Goal: Information Seeking & Learning: Learn about a topic

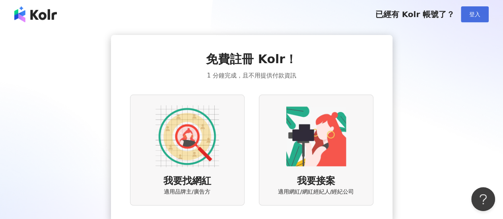
click at [473, 17] on span "登入" at bounding box center [474, 14] width 11 height 6
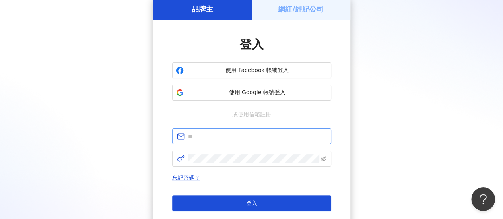
scroll to position [80, 0]
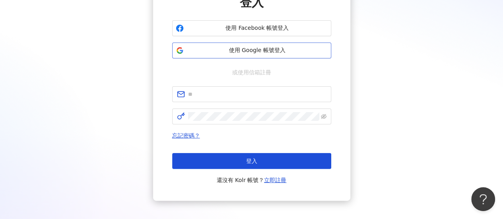
click at [254, 41] on div "使用 Facebook 帳號登入 使用 Google 帳號登入" at bounding box center [251, 39] width 159 height 38
click at [258, 54] on span "使用 Google 帳號登入" at bounding box center [257, 51] width 141 height 8
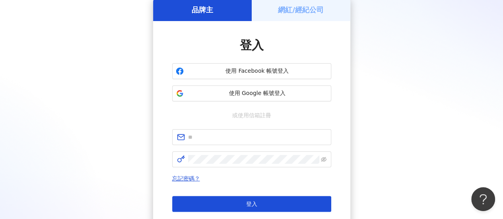
scroll to position [120, 0]
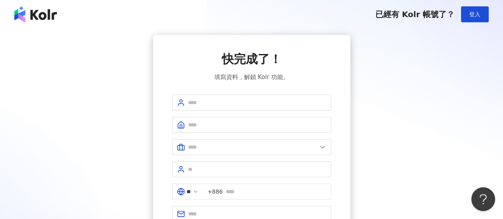
click at [414, 83] on div "快完成了！ 填寫資料，解鎖 Kolr 功能。 ** +886 註冊完成" at bounding box center [252, 151] width 484 height 232
click at [230, 132] on span at bounding box center [251, 125] width 159 height 16
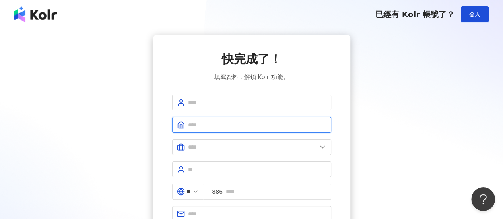
click at [232, 127] on input "text" at bounding box center [257, 125] width 138 height 9
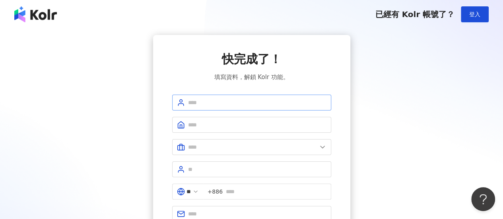
click at [228, 108] on span at bounding box center [251, 103] width 159 height 16
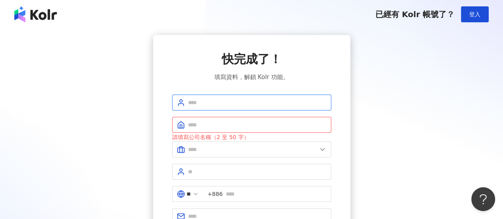
click at [228, 105] on input "text" at bounding box center [257, 102] width 138 height 9
click at [218, 128] on input "text" at bounding box center [257, 125] width 138 height 9
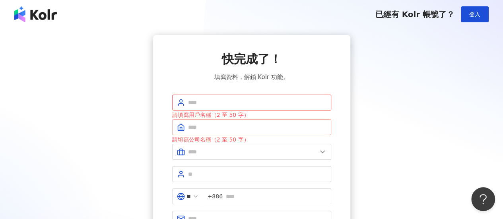
click at [241, 133] on span at bounding box center [251, 127] width 159 height 16
click at [243, 105] on input "text" at bounding box center [257, 102] width 138 height 9
type input "*********"
click at [217, 127] on input "text" at bounding box center [257, 127] width 138 height 9
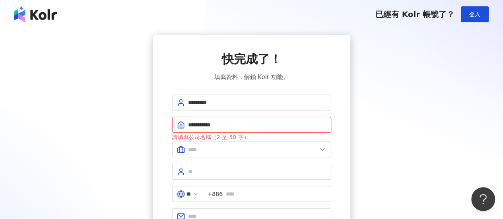
drag, startPoint x: 243, startPoint y: 126, endPoint x: 156, endPoint y: 129, distance: 86.4
click at [156, 129] on div "**********" at bounding box center [251, 152] width 197 height 234
type input "******"
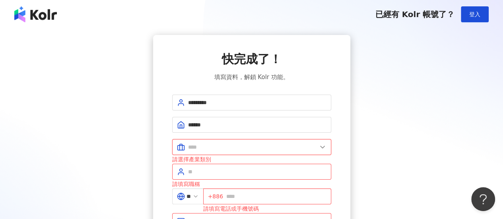
click at [241, 144] on input "text" at bounding box center [252, 147] width 129 height 9
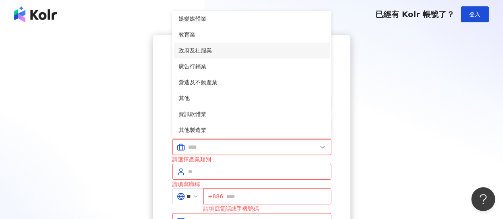
scroll to position [162, 0]
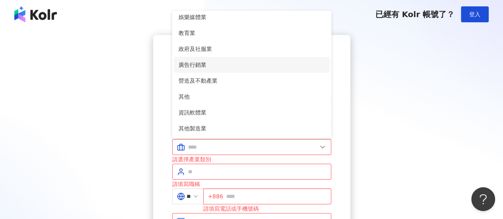
click at [256, 66] on span "廣告行銷業" at bounding box center [252, 64] width 146 height 9
type input "*****"
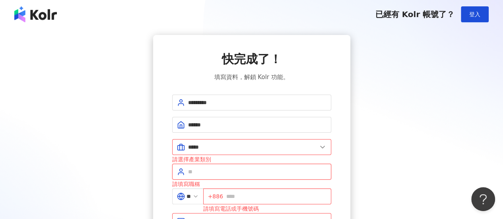
click at [255, 172] on input "text" at bounding box center [257, 171] width 138 height 9
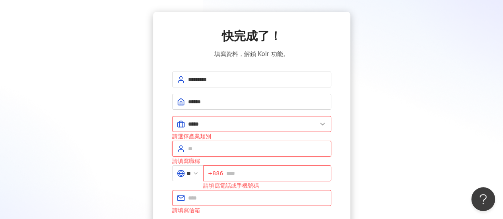
scroll to position [40, 0]
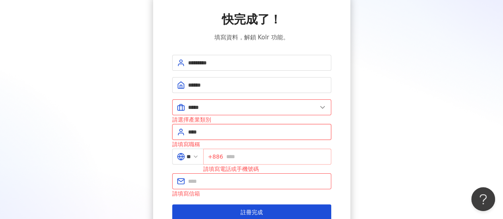
type input "****"
click at [256, 152] on input "text" at bounding box center [276, 156] width 100 height 9
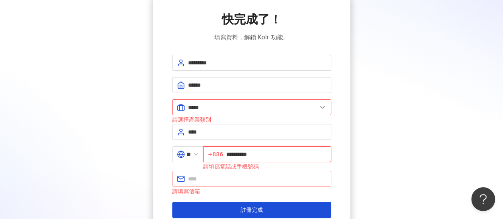
type input "**********"
click at [219, 179] on input "text" at bounding box center [257, 179] width 138 height 9
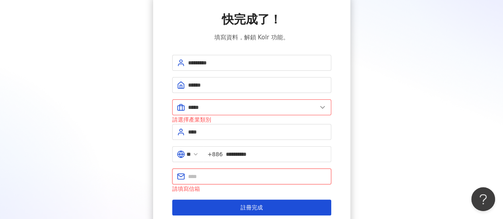
type input "**********"
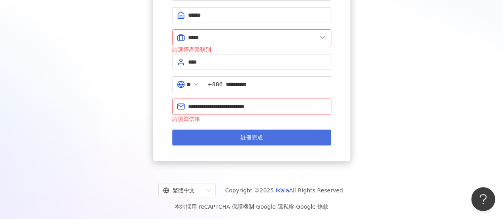
click at [244, 137] on span "註冊完成" at bounding box center [252, 137] width 22 height 6
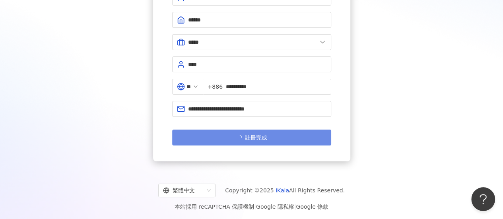
scroll to position [0, 0]
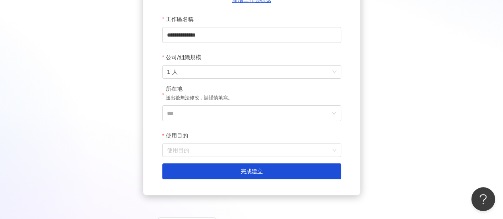
scroll to position [158, 0]
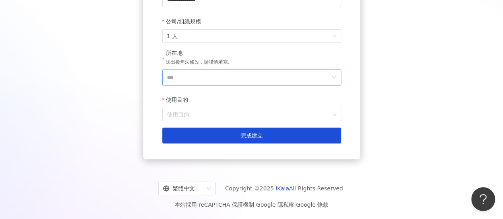
click at [255, 79] on input "***" at bounding box center [248, 77] width 163 height 15
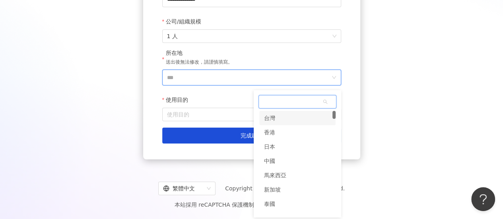
click at [279, 116] on div "台灣" at bounding box center [297, 118] width 76 height 14
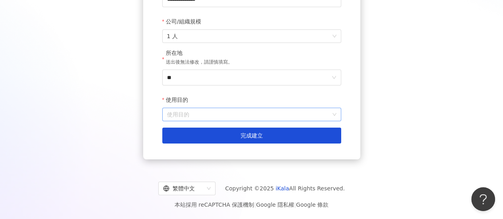
click at [232, 115] on input "使用目的" at bounding box center [251, 114] width 169 height 13
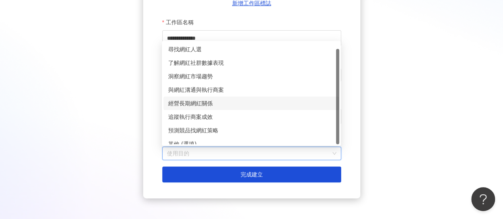
scroll to position [6, 0]
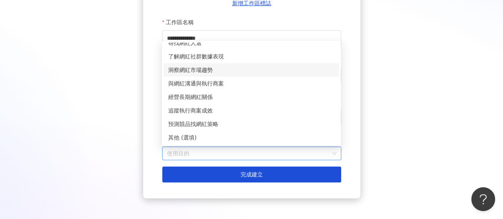
click at [200, 65] on div "洞察網紅市場趨勢" at bounding box center [252, 70] width 176 height 14
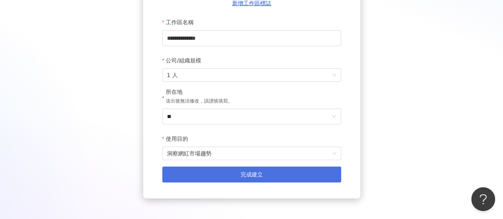
click at [252, 173] on span "完成建立" at bounding box center [252, 174] width 22 height 6
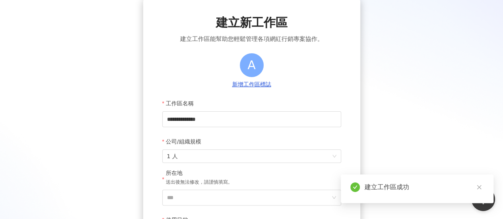
scroll to position [118, 0]
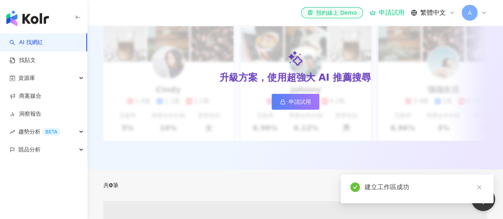
click at [484, 189] on link at bounding box center [479, 188] width 10 height 10
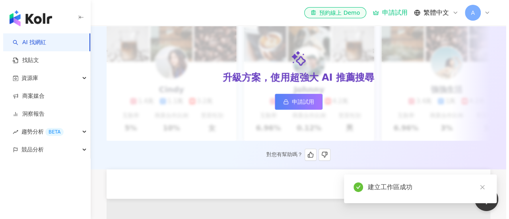
scroll to position [0, 0]
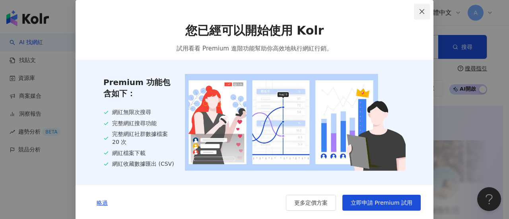
click at [420, 11] on icon "close" at bounding box center [422, 11] width 5 height 5
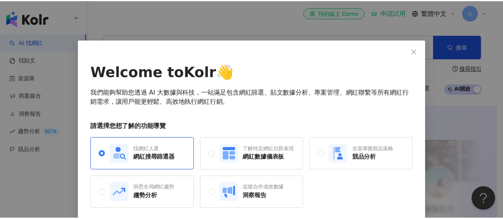
scroll to position [30, 0]
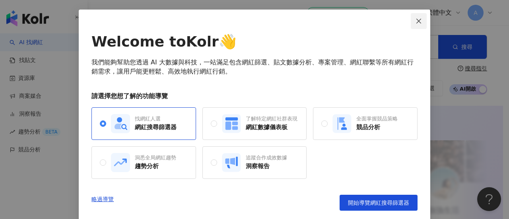
click at [421, 14] on button "Close" at bounding box center [419, 21] width 16 height 16
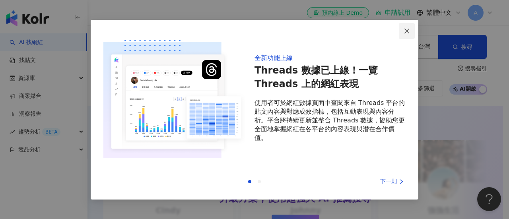
click at [413, 28] on span "Close" at bounding box center [407, 31] width 16 height 6
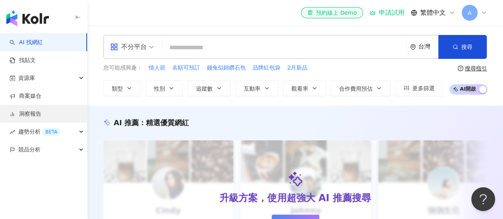
click at [41, 115] on link "洞察報告" at bounding box center [26, 114] width 32 height 8
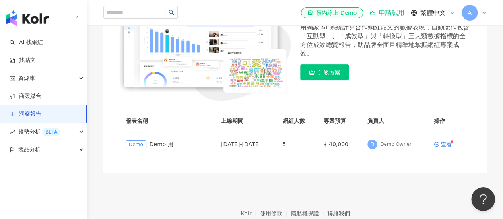
scroll to position [40, 0]
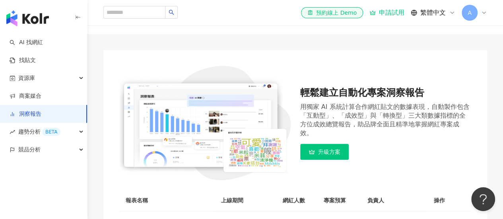
click at [23, 113] on link "洞察報告" at bounding box center [26, 114] width 32 height 8
click at [331, 150] on span "升級方案" at bounding box center [329, 152] width 22 height 6
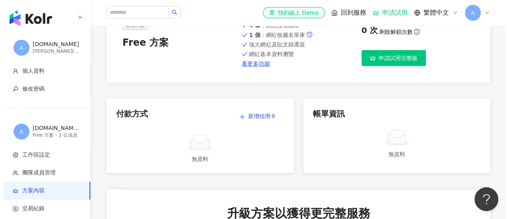
scroll to position [40, 0]
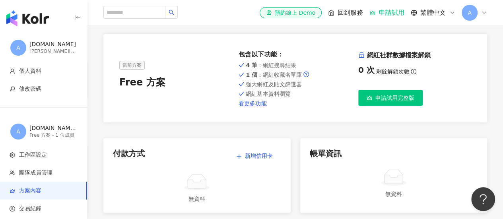
click at [386, 101] on span "申請試用完整版" at bounding box center [395, 98] width 39 height 6
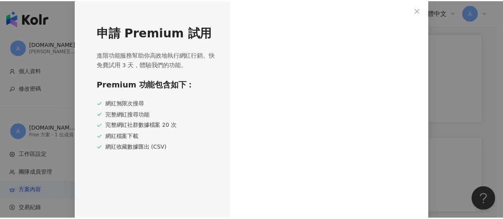
scroll to position [3, 0]
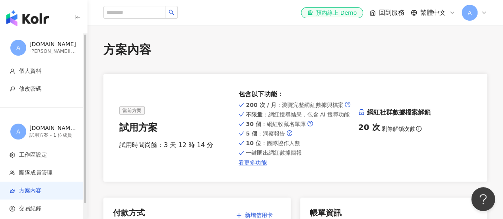
click at [15, 48] on span "A" at bounding box center [18, 48] width 16 height 16
click at [21, 16] on img "button" at bounding box center [27, 18] width 43 height 16
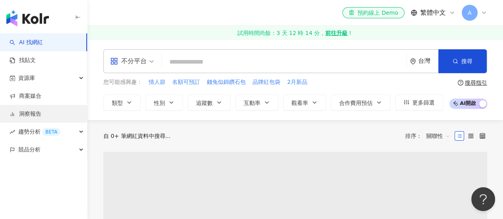
click at [35, 115] on link "洞察報告" at bounding box center [26, 114] width 32 height 8
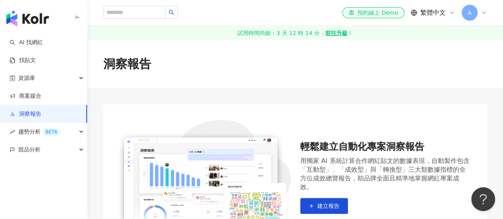
scroll to position [119, 0]
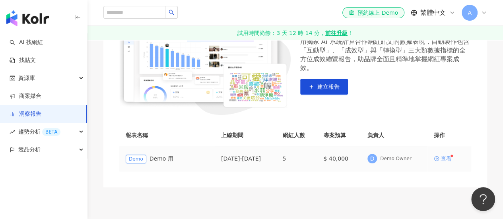
click at [449, 158] on div "查看" at bounding box center [446, 159] width 11 height 6
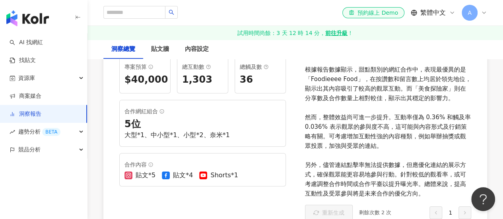
scroll to position [40, 0]
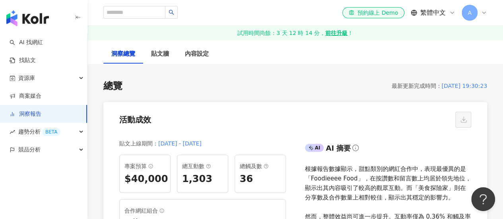
click at [27, 117] on link "洞察報告" at bounding box center [26, 114] width 32 height 8
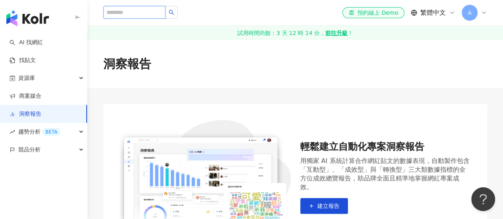
click at [142, 13] on input "search" at bounding box center [134, 12] width 62 height 13
click at [149, 16] on input "search" at bounding box center [134, 12] width 62 height 13
paste input "**********"
type input "**********"
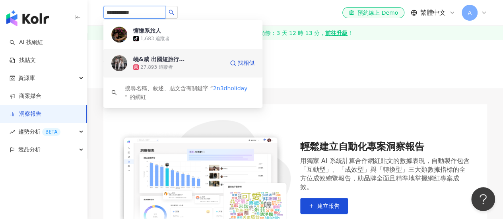
click at [193, 60] on div "嶢&威 出國短旅行｜美食小吃 27,893 追蹤者" at bounding box center [178, 63] width 91 height 16
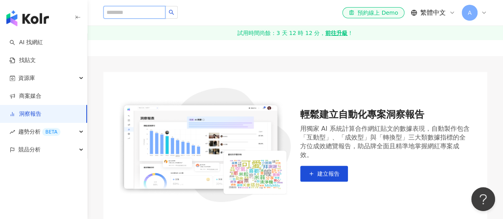
scroll to position [40, 0]
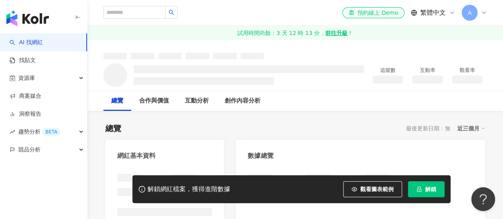
click at [427, 193] on button "解鎖" at bounding box center [426, 189] width 37 height 16
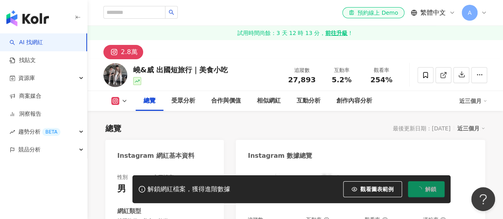
click at [429, 191] on span "解鎖" at bounding box center [430, 189] width 11 height 6
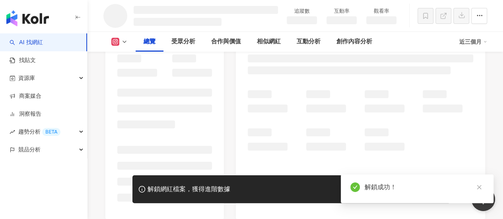
click at [479, 188] on icon "close" at bounding box center [479, 187] width 4 height 4
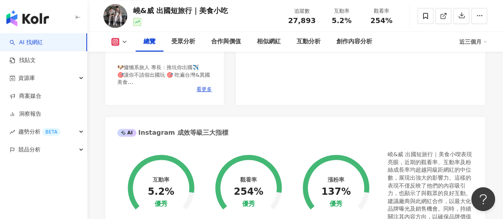
scroll to position [278, 0]
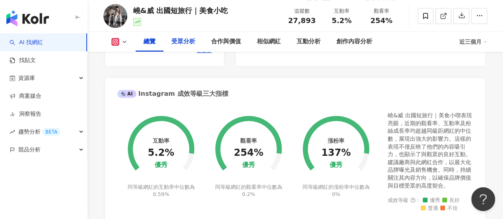
click at [182, 41] on div "受眾分析" at bounding box center [183, 42] width 24 height 10
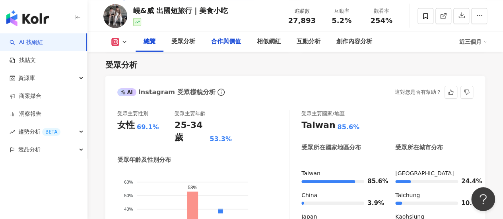
scroll to position [661, 0]
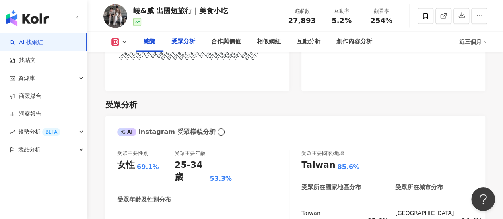
click at [185, 40] on div "受眾分析" at bounding box center [183, 42] width 24 height 10
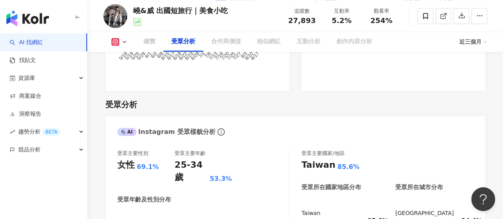
scroll to position [701, 0]
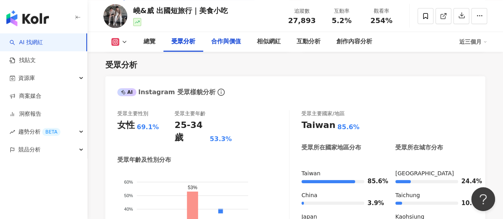
click at [240, 41] on div "合作與價值" at bounding box center [226, 42] width 30 height 10
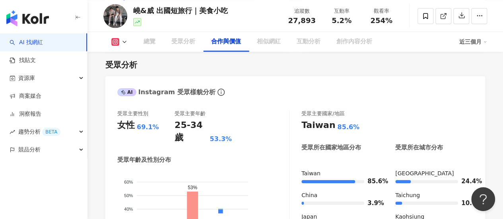
scroll to position [1078, 0]
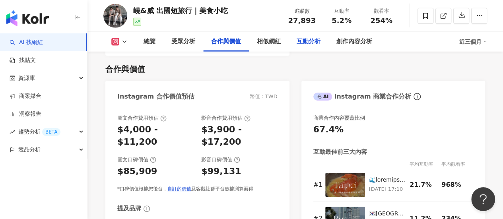
click at [313, 40] on div "互動分析" at bounding box center [309, 42] width 24 height 10
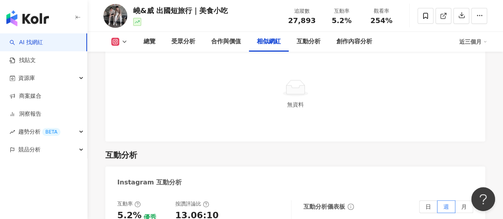
scroll to position [1461, 0]
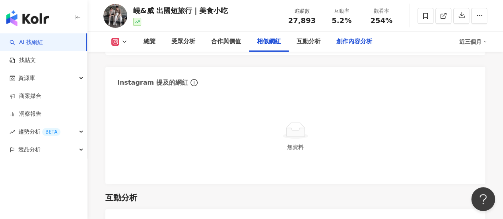
click at [350, 43] on div "創作內容分析" at bounding box center [355, 42] width 36 height 10
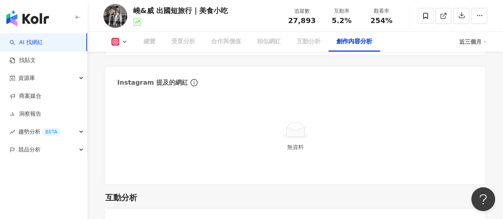
scroll to position [2283, 0]
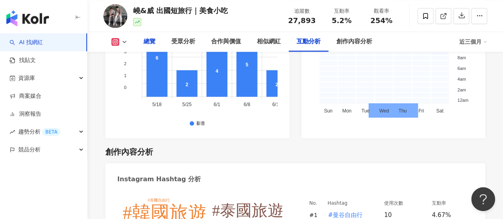
click at [147, 44] on div "總覽" at bounding box center [150, 42] width 12 height 10
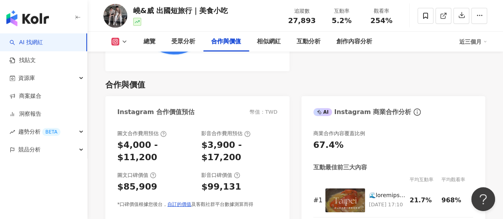
scroll to position [978, 0]
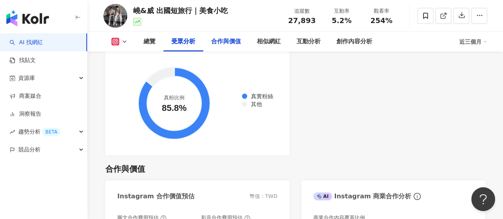
click at [222, 47] on div "合作與價值" at bounding box center [226, 42] width 46 height 20
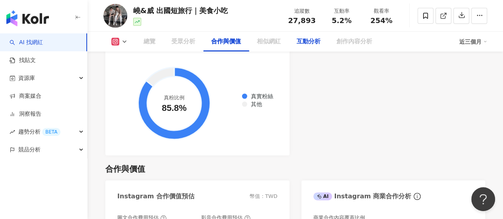
scroll to position [1078, 0]
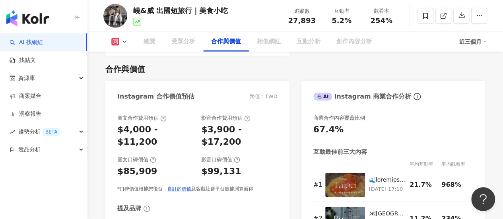
click at [310, 40] on div "互動分析" at bounding box center [309, 42] width 24 height 10
click at [311, 48] on div "互動分析" at bounding box center [309, 42] width 40 height 20
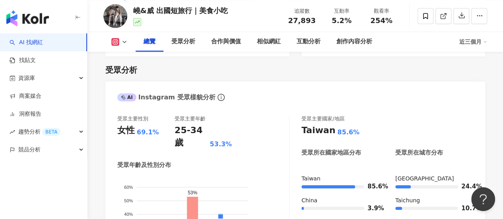
scroll to position [653, 0]
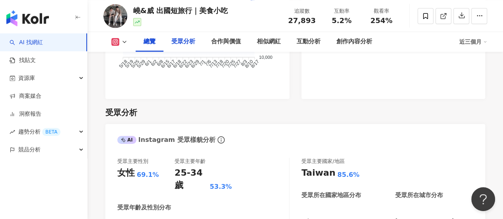
click at [185, 44] on div "受眾分析" at bounding box center [183, 42] width 24 height 10
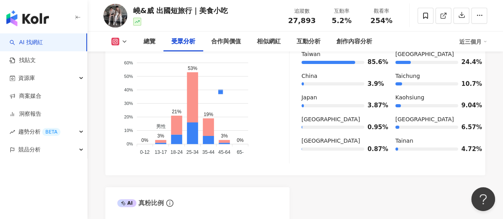
scroll to position [781, 0]
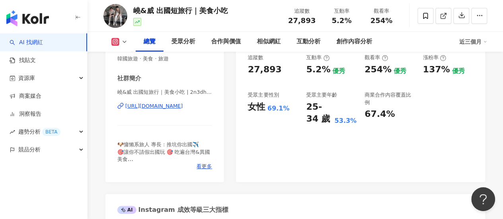
scroll to position [184, 0]
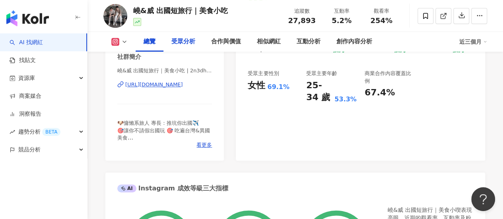
click at [191, 43] on div "受眾分析" at bounding box center [183, 42] width 24 height 10
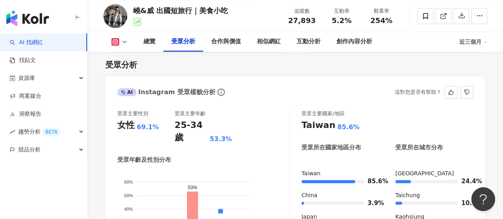
scroll to position [781, 0]
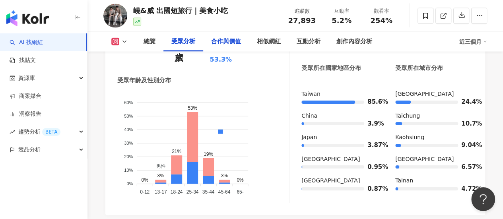
drag, startPoint x: 232, startPoint y: 43, endPoint x: 238, endPoint y: 45, distance: 6.9
click at [232, 43] on div "合作與價值" at bounding box center [226, 42] width 30 height 10
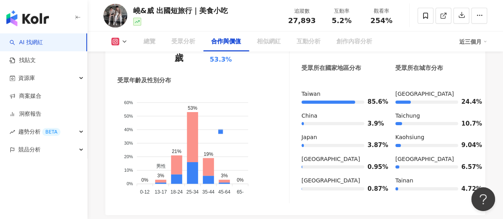
scroll to position [1078, 0]
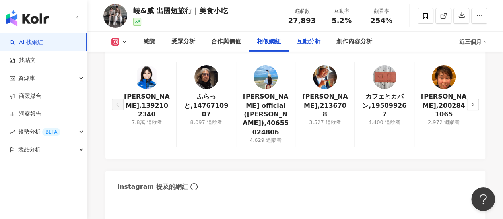
click at [302, 44] on div "互動分析" at bounding box center [309, 42] width 24 height 10
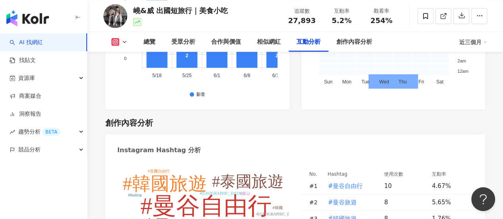
scroll to position [2177, 0]
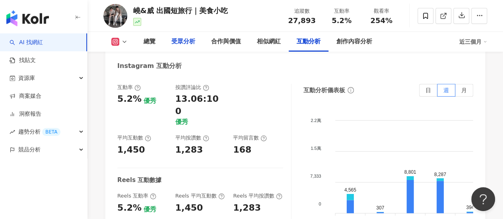
click at [179, 40] on div "受眾分析" at bounding box center [183, 42] width 24 height 10
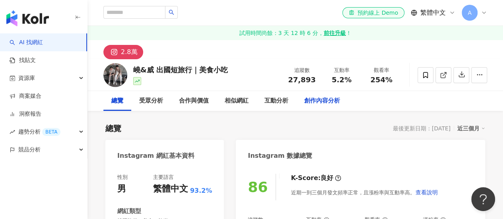
click at [335, 102] on div "創作內容分析" at bounding box center [322, 101] width 36 height 10
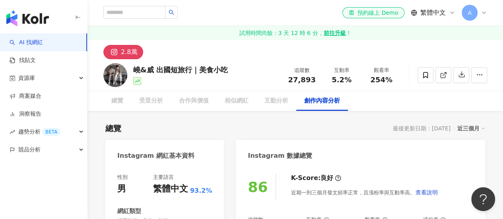
scroll to position [2283, 0]
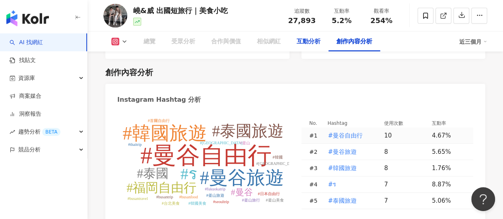
click at [311, 37] on div "互動分析" at bounding box center [309, 42] width 24 height 10
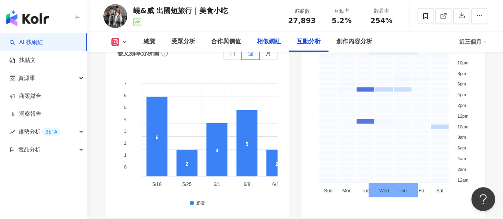
click at [273, 37] on div "相似網紅" at bounding box center [269, 42] width 40 height 20
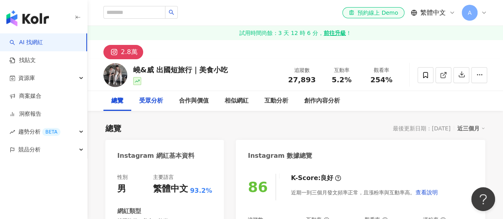
click at [149, 101] on div "受眾分析" at bounding box center [151, 101] width 24 height 10
click at [331, 101] on div "創作內容分析" at bounding box center [322, 101] width 36 height 10
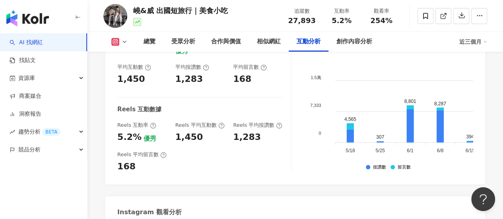
scroll to position [1631, 0]
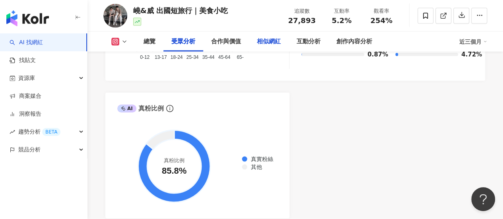
click at [270, 41] on div "相似網紅" at bounding box center [269, 42] width 24 height 10
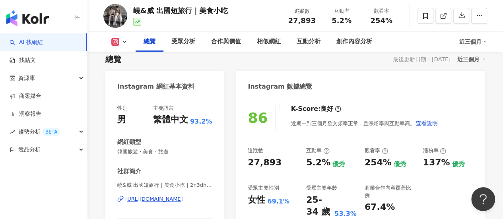
scroll to position [30, 0]
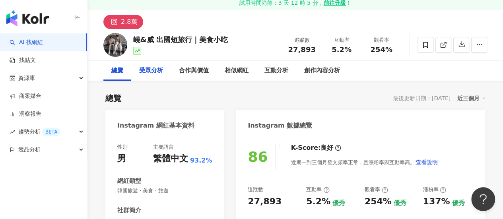
click at [158, 68] on div "受眾分析" at bounding box center [151, 71] width 24 height 10
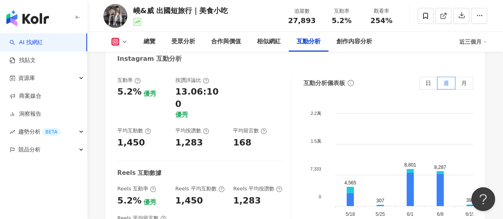
scroll to position [1616, 0]
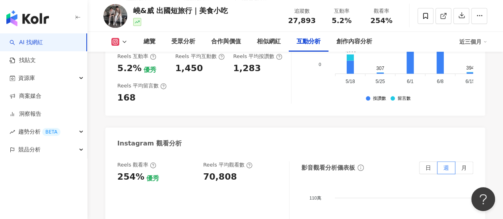
scroll to position [1775, 0]
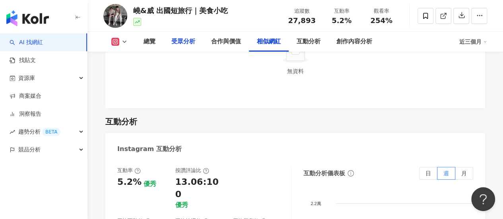
click at [190, 44] on div "受眾分析" at bounding box center [183, 42] width 24 height 10
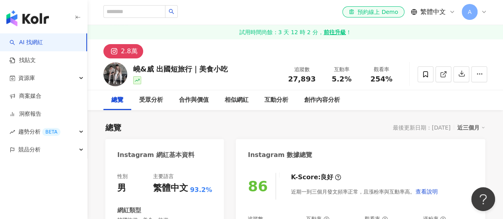
scroll to position [0, 0]
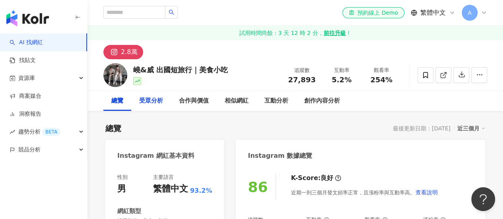
click at [150, 107] on div "受眾分析" at bounding box center [151, 101] width 40 height 20
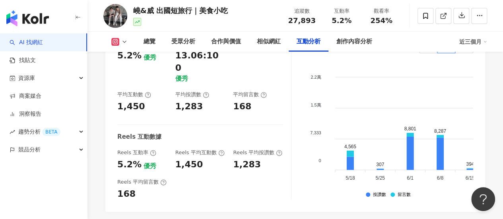
scroll to position [1638, 0]
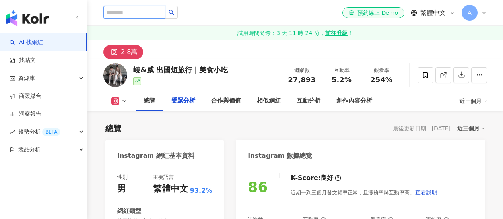
click at [139, 14] on input "search" at bounding box center [134, 12] width 62 height 13
click at [118, 13] on input "search" at bounding box center [134, 12] width 62 height 13
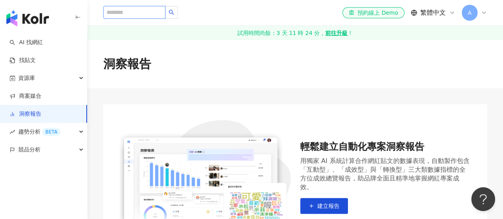
click at [144, 16] on input "search" at bounding box center [134, 12] width 62 height 13
paste input "**********"
type input "**********"
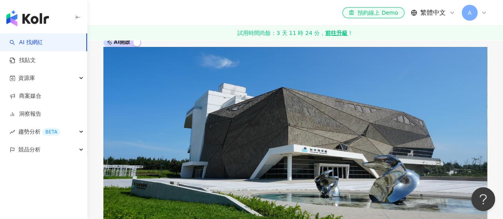
scroll to position [239, 0]
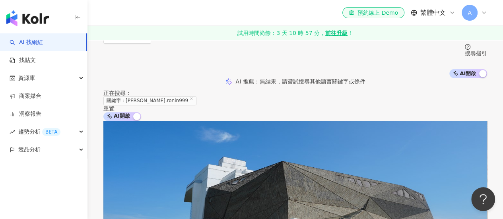
scroll to position [0, 0]
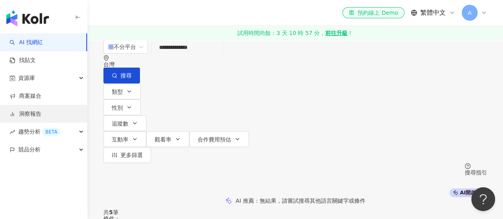
drag, startPoint x: 28, startPoint y: 113, endPoint x: 44, endPoint y: 105, distance: 18.1
click at [28, 113] on link "洞察報告" at bounding box center [26, 114] width 32 height 8
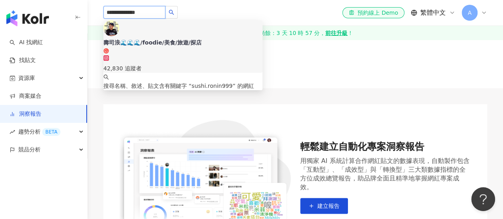
drag, startPoint x: 148, startPoint y: 16, endPoint x: 91, endPoint y: 12, distance: 57.1
click at [91, 12] on div "**********" at bounding box center [296, 12] width 416 height 25
paste input "**********"
type input "**********"
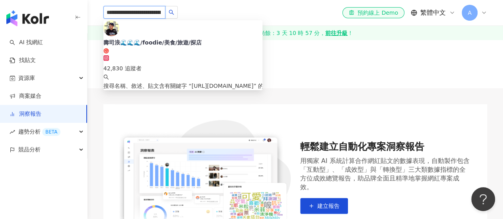
scroll to position [0, 45]
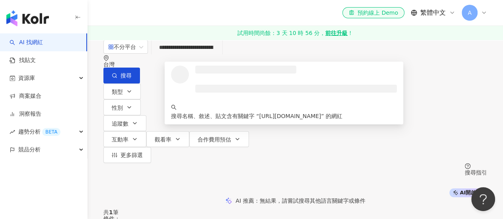
type input "**********"
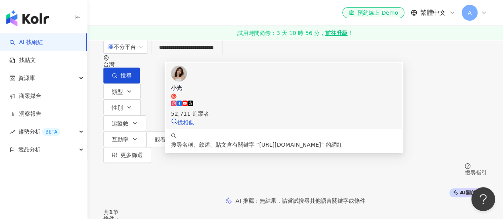
click at [232, 98] on div "小光 52,711 追蹤者 找相似" at bounding box center [284, 96] width 226 height 61
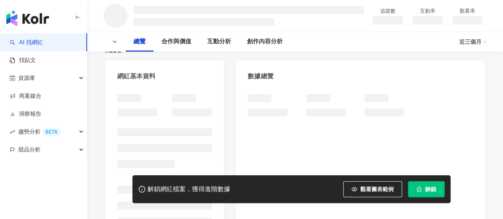
click at [430, 187] on span "解鎖" at bounding box center [430, 189] width 11 height 6
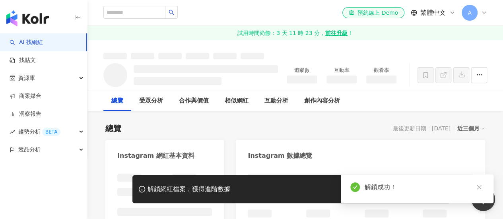
click at [479, 187] on icon "close" at bounding box center [480, 188] width 6 height 6
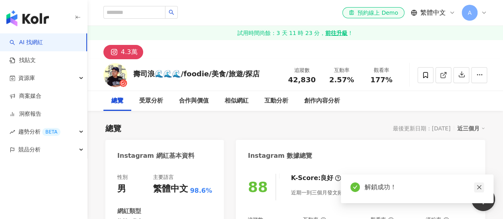
click at [482, 189] on link at bounding box center [479, 188] width 10 height 10
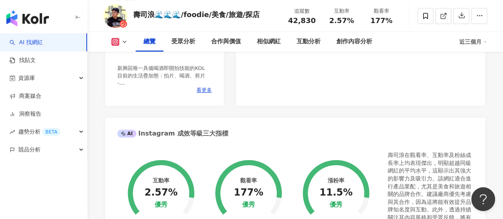
scroll to position [358, 0]
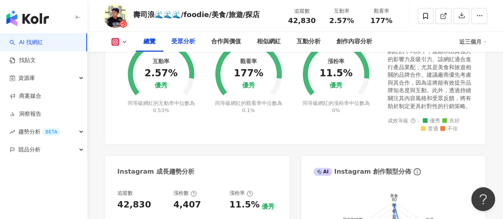
click at [181, 39] on div "受眾分析" at bounding box center [183, 42] width 24 height 10
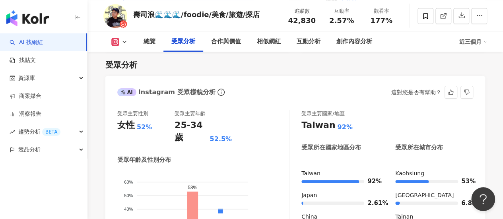
scroll to position [781, 0]
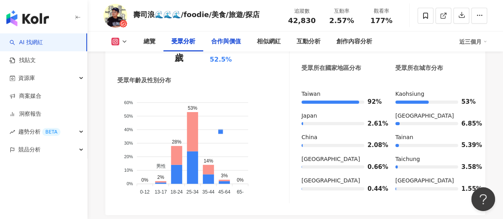
click at [228, 39] on div "合作與價值" at bounding box center [226, 42] width 30 height 10
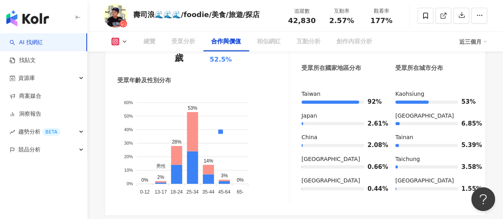
scroll to position [1078, 0]
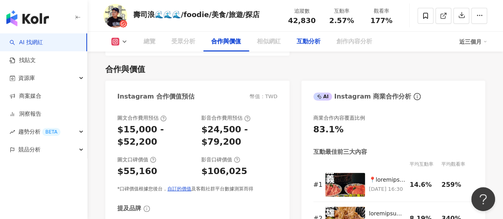
click at [317, 46] on div "互動分析" at bounding box center [309, 42] width 24 height 10
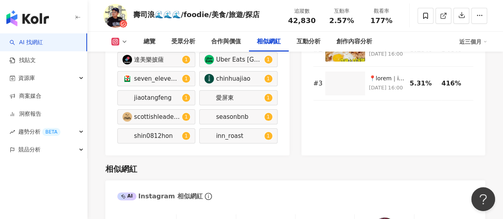
scroll to position [1443, 0]
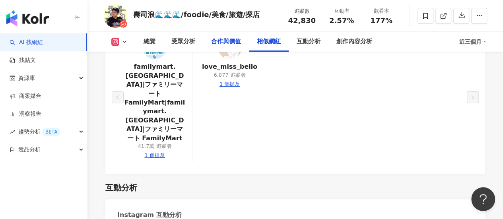
click at [233, 50] on div "合作與價值" at bounding box center [226, 42] width 46 height 20
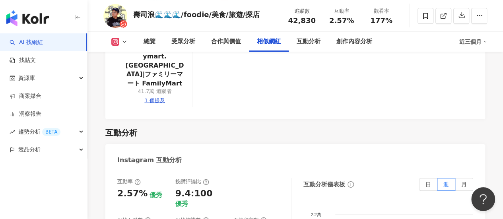
scroll to position [1555, 0]
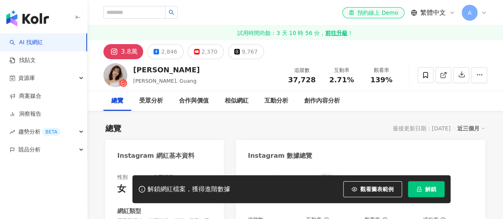
drag, startPoint x: 129, startPoint y: 52, endPoint x: 225, endPoint y: 88, distance: 103.0
click at [129, 52] on div "3.8萬" at bounding box center [129, 51] width 16 height 11
click at [420, 187] on icon "lock" at bounding box center [420, 190] width 6 height 6
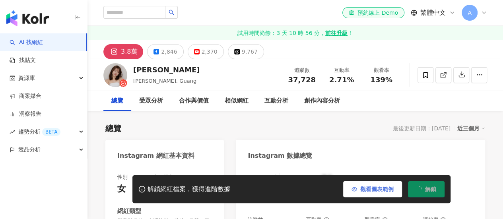
click at [378, 189] on span "觀看圖表範例" at bounding box center [376, 189] width 33 height 6
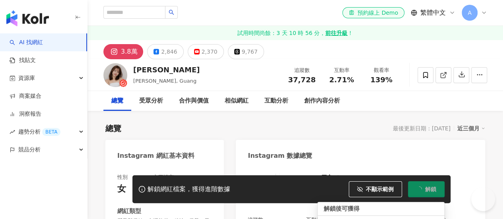
scroll to position [80, 0]
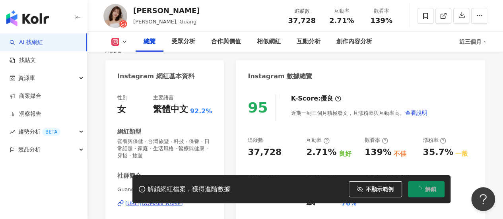
click at [427, 192] on span "解鎖" at bounding box center [430, 189] width 11 height 6
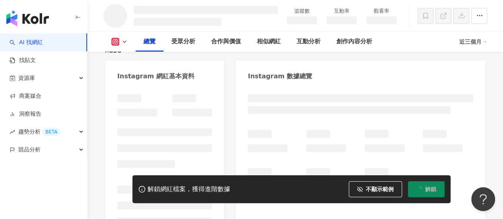
scroll to position [0, 0]
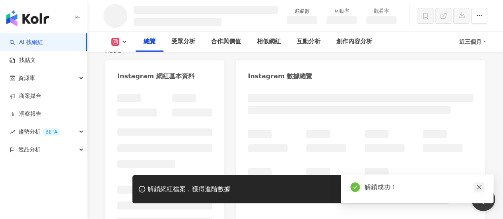
click at [478, 189] on icon "close" at bounding box center [479, 187] width 4 height 4
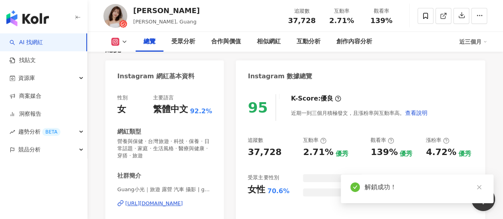
click at [478, 186] on div "95 K-Score : 優良 近期一到三個月積極發文，且漲粉率與互動率高。 查看說明 追蹤數 37,728 互動率 2.71% 優秀 觀看率 139% 優秀…" at bounding box center [360, 182] width 249 height 193
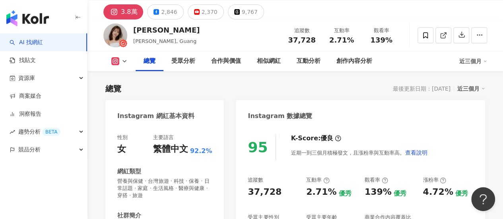
scroll to position [119, 0]
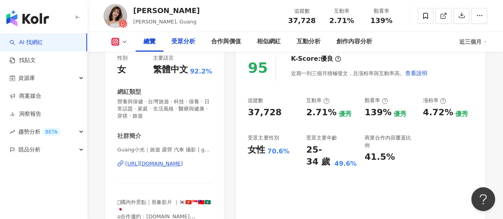
click at [189, 45] on div "受眾分析" at bounding box center [183, 42] width 24 height 10
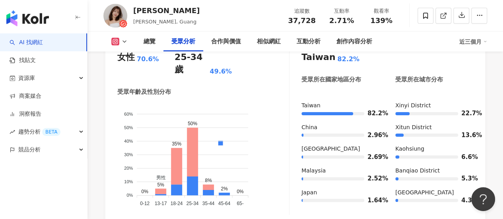
scroll to position [795, 0]
